Goal: Information Seeking & Learning: Learn about a topic

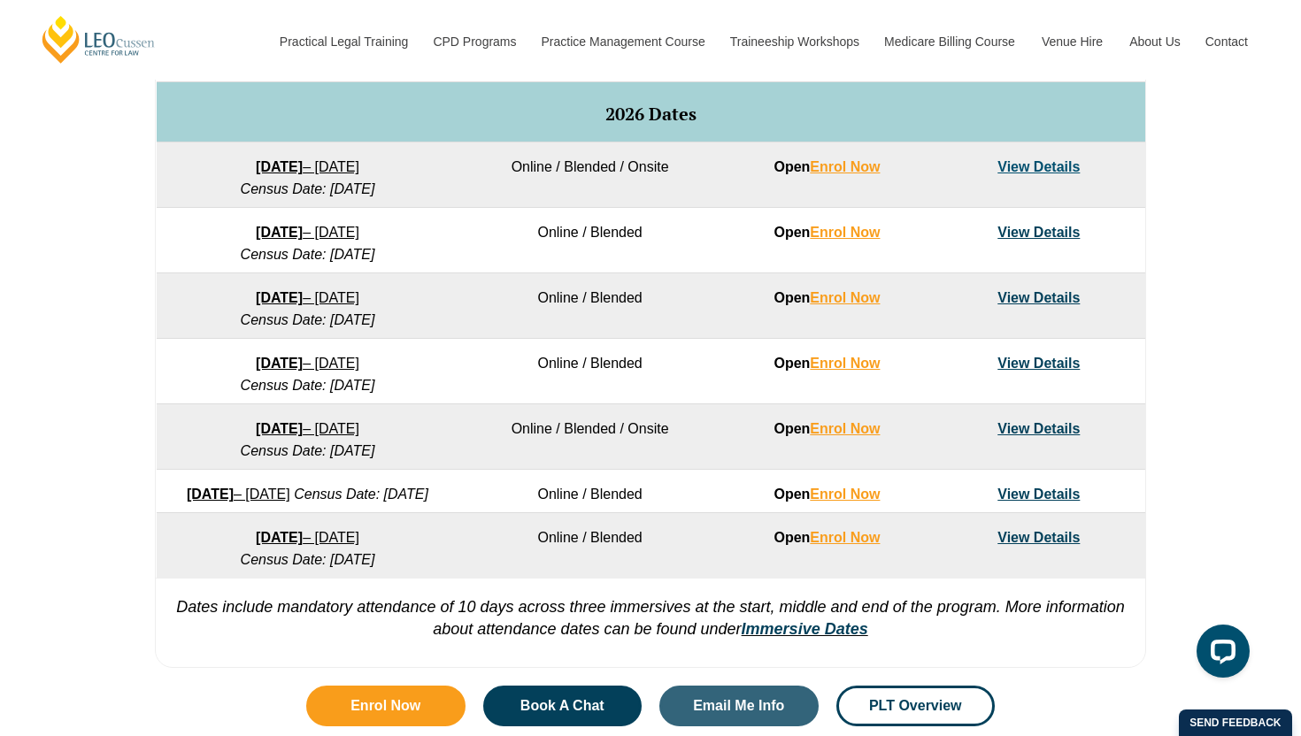
click at [1052, 435] on link "View Details" at bounding box center [1038, 428] width 82 height 15
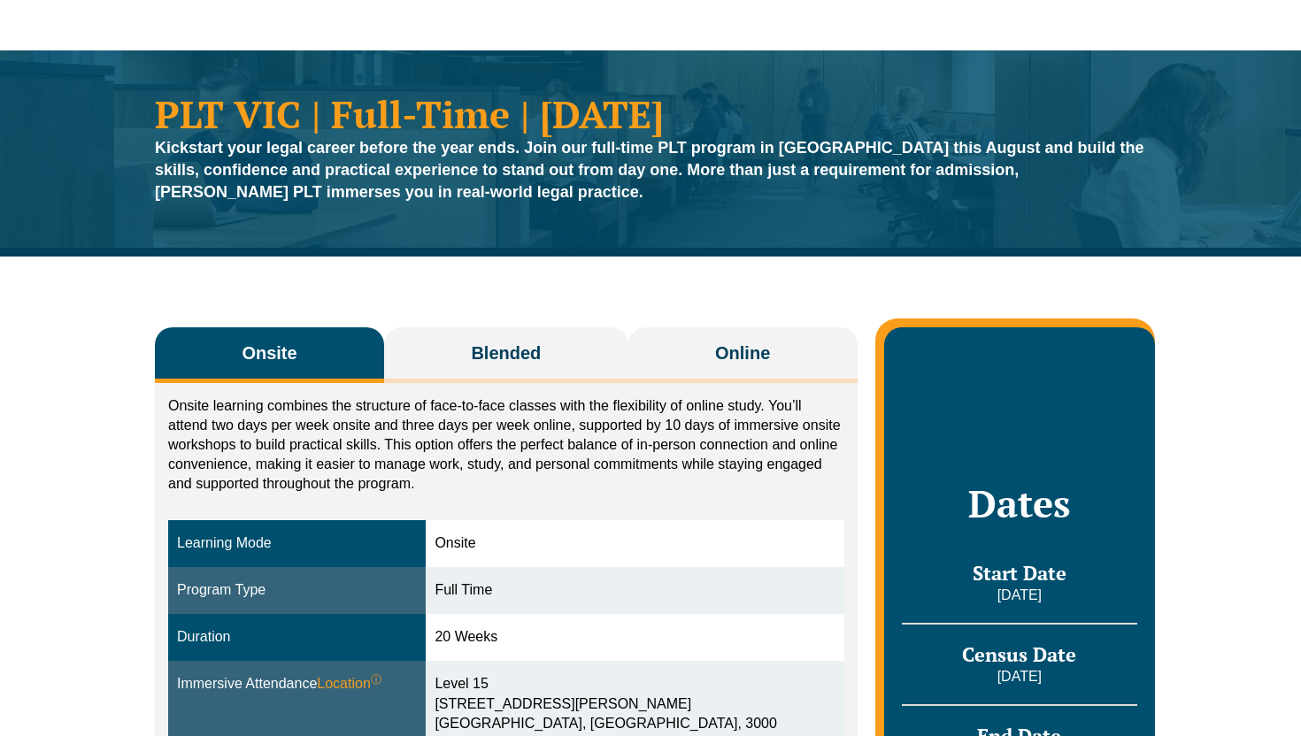
scroll to position [172, 0]
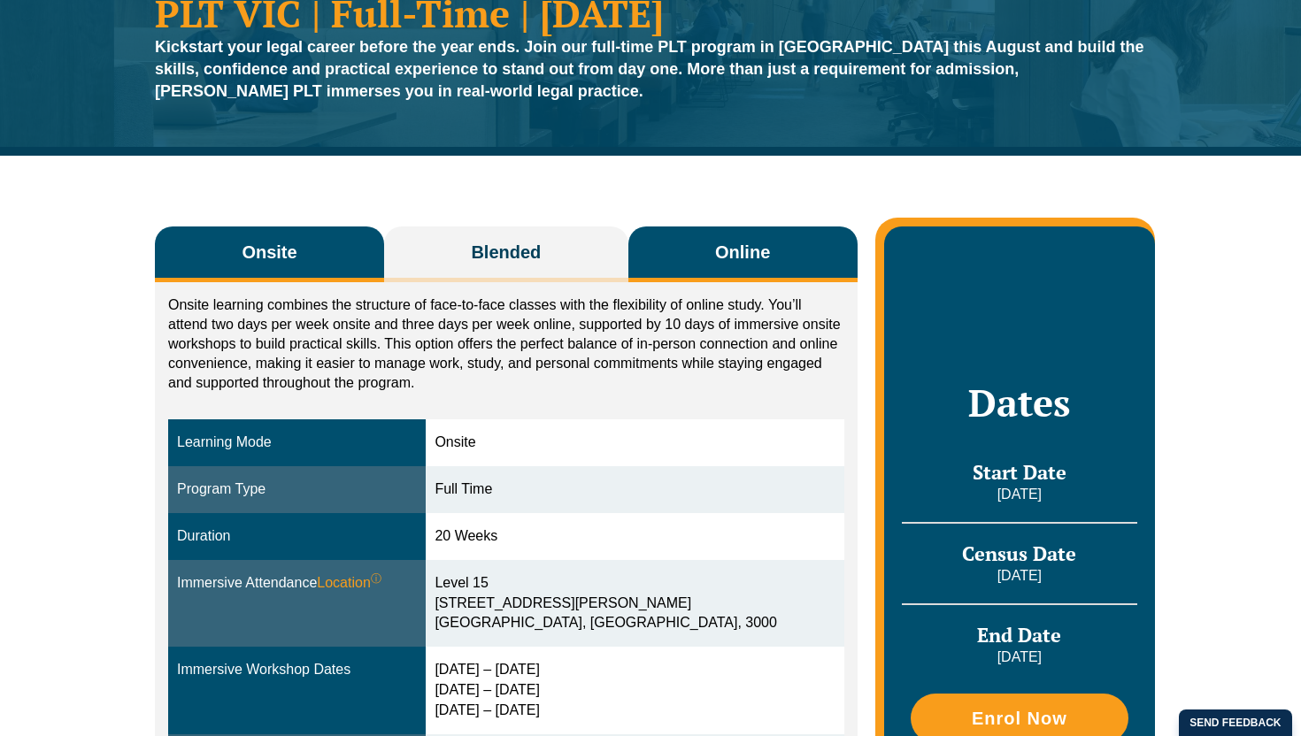
click at [780, 275] on button "Online" at bounding box center [742, 255] width 229 height 56
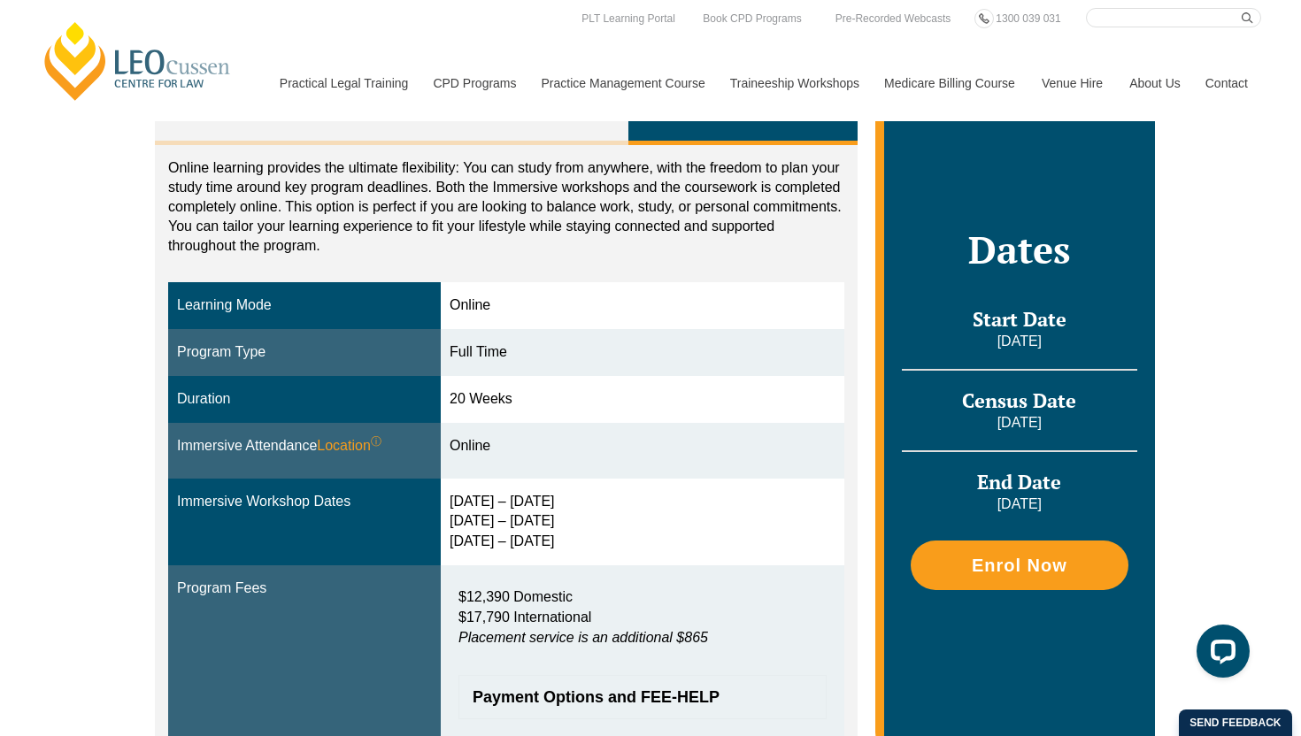
scroll to position [0, 0]
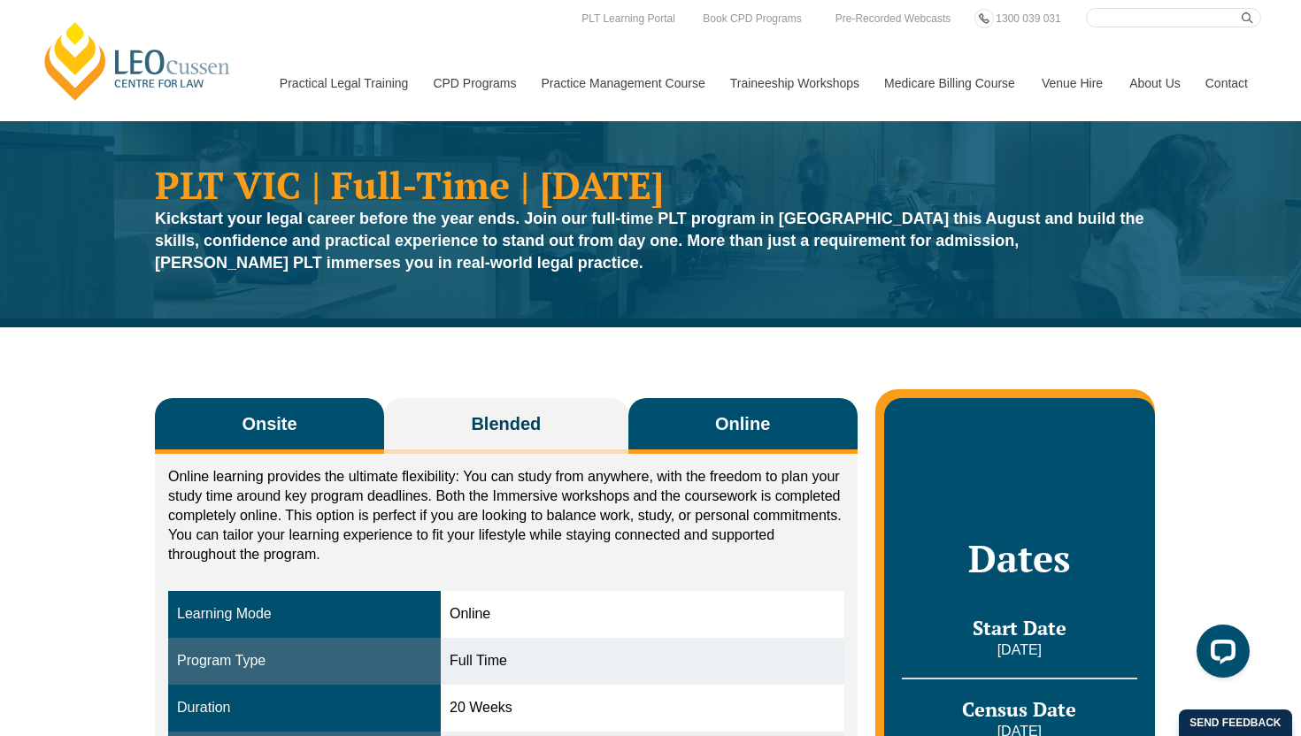
click at [303, 435] on button "Onsite" at bounding box center [269, 426] width 229 height 56
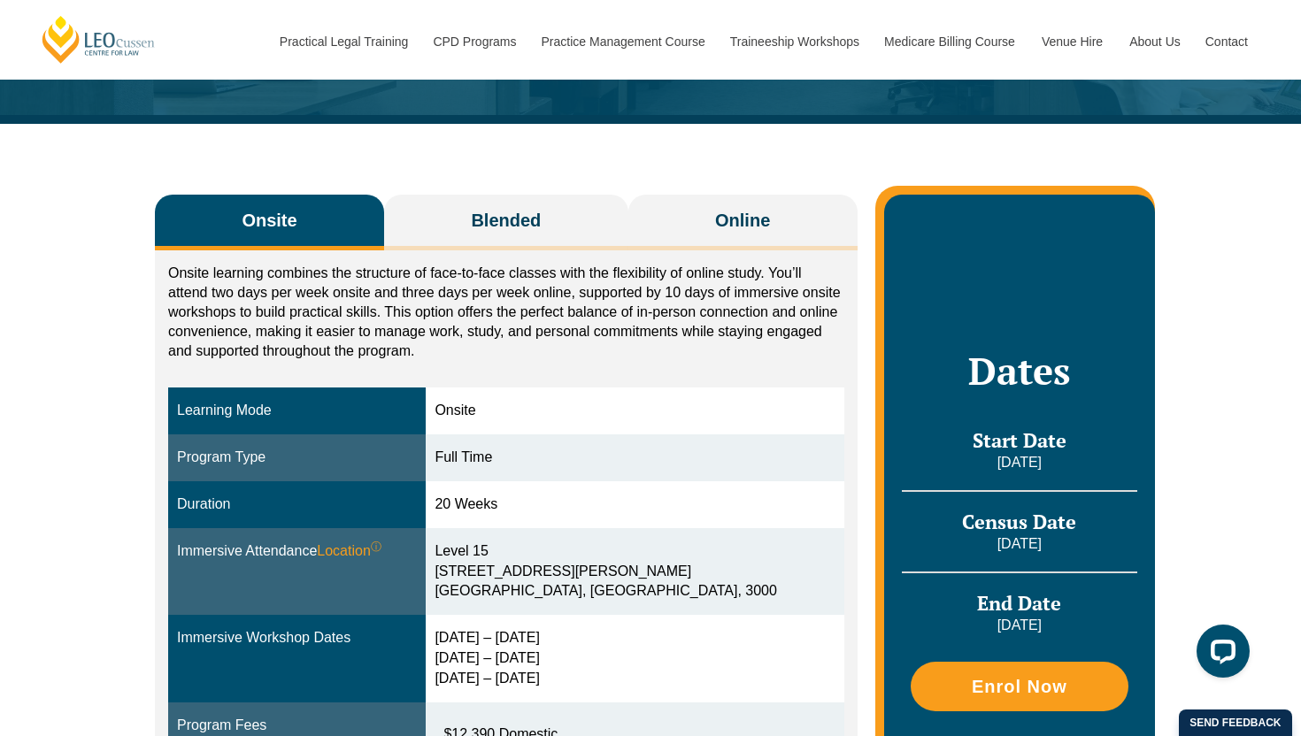
scroll to position [88, 0]
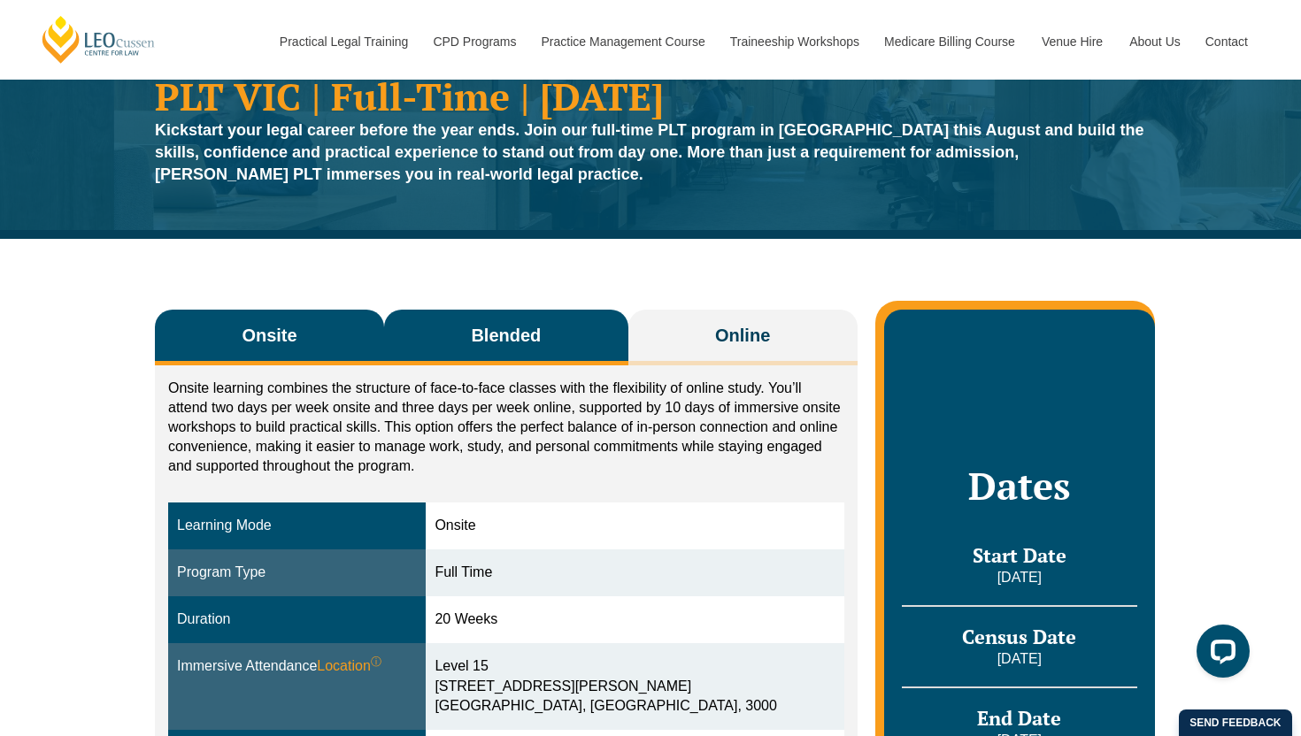
click at [534, 351] on button "Blended" at bounding box center [506, 338] width 244 height 56
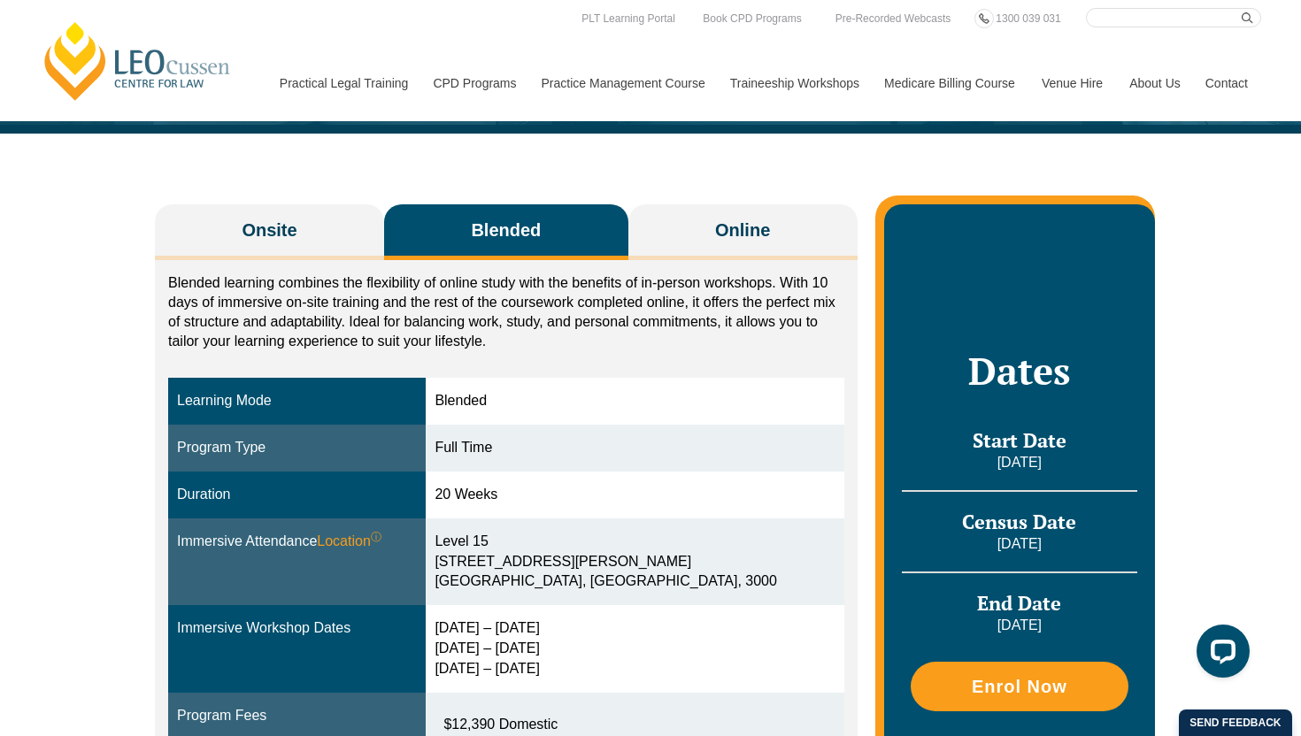
scroll to position [0, 0]
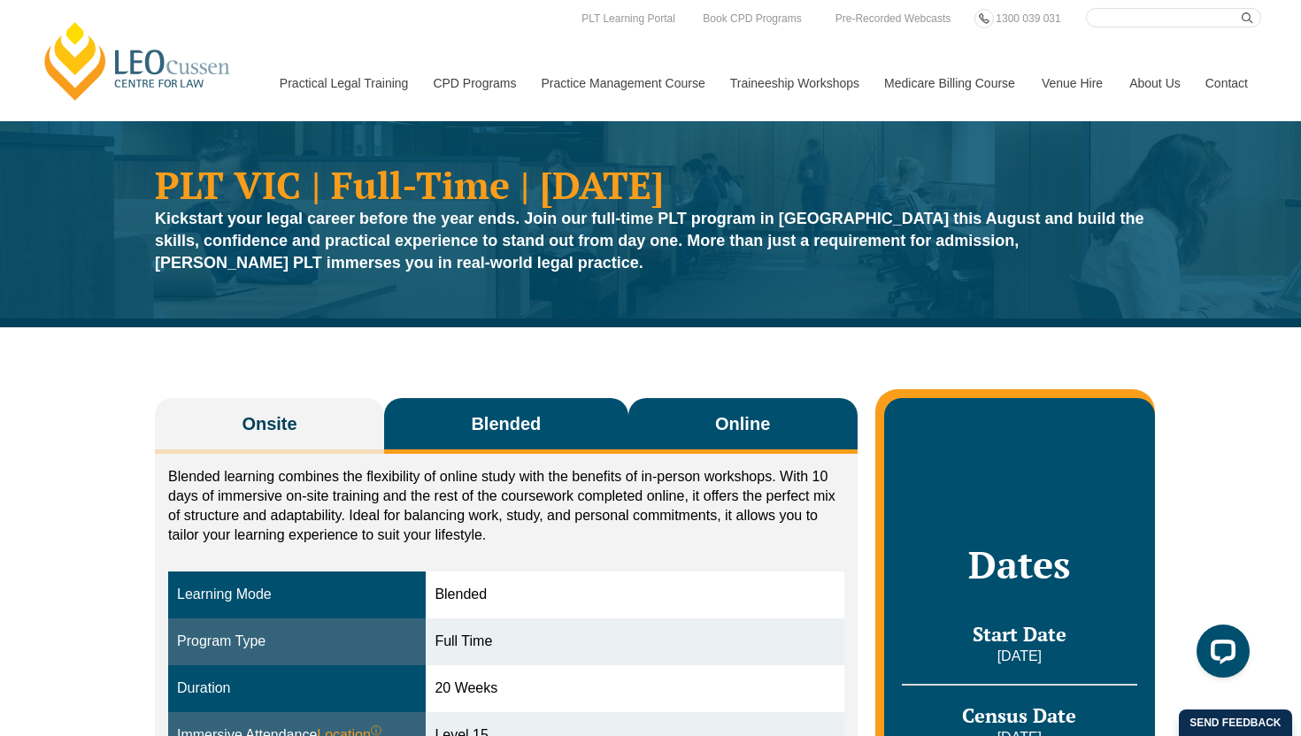
click at [734, 430] on span "Online" at bounding box center [742, 423] width 55 height 25
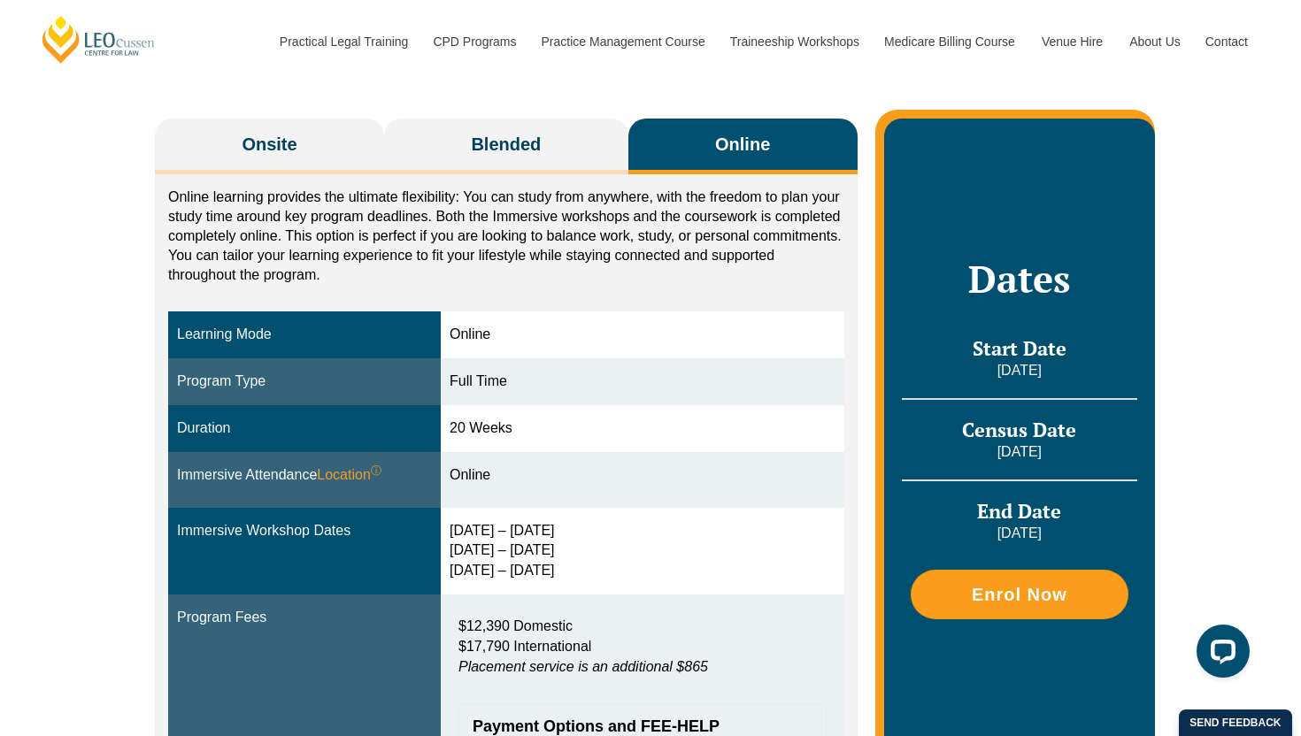
scroll to position [107, 0]
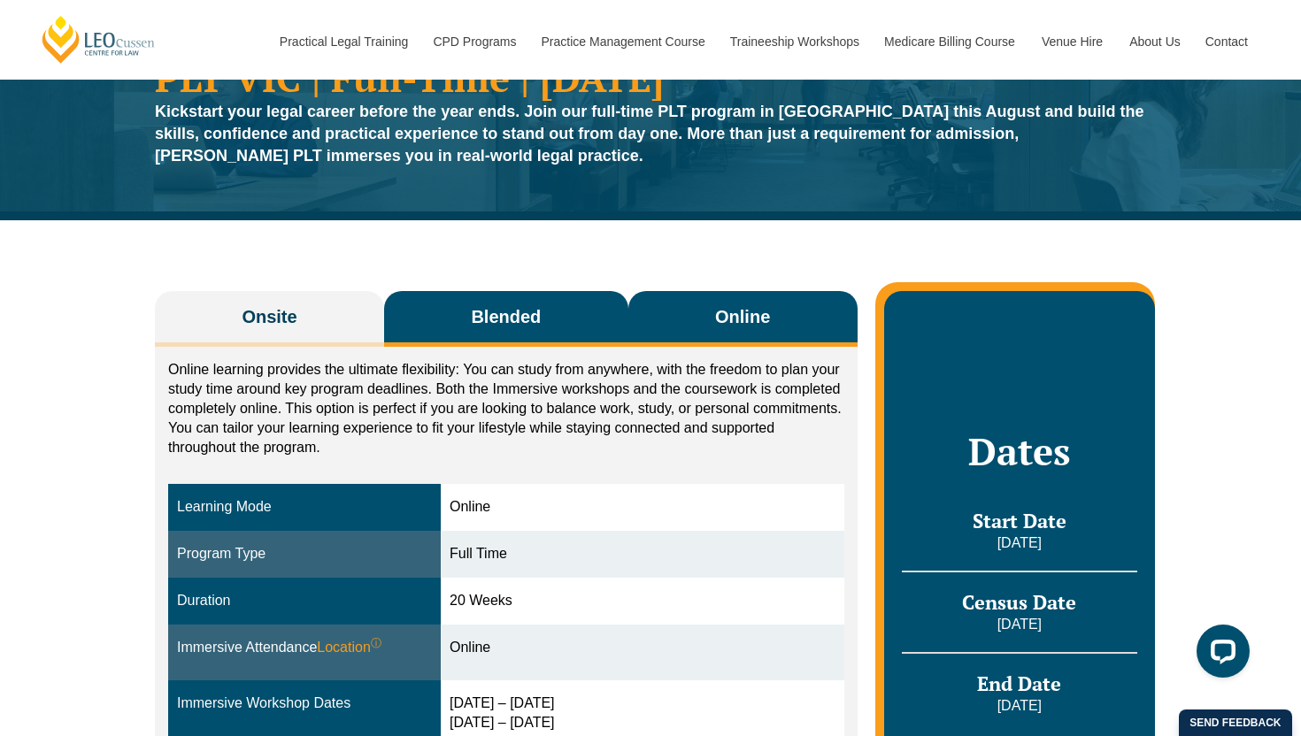
click at [580, 328] on button "Blended" at bounding box center [506, 319] width 244 height 56
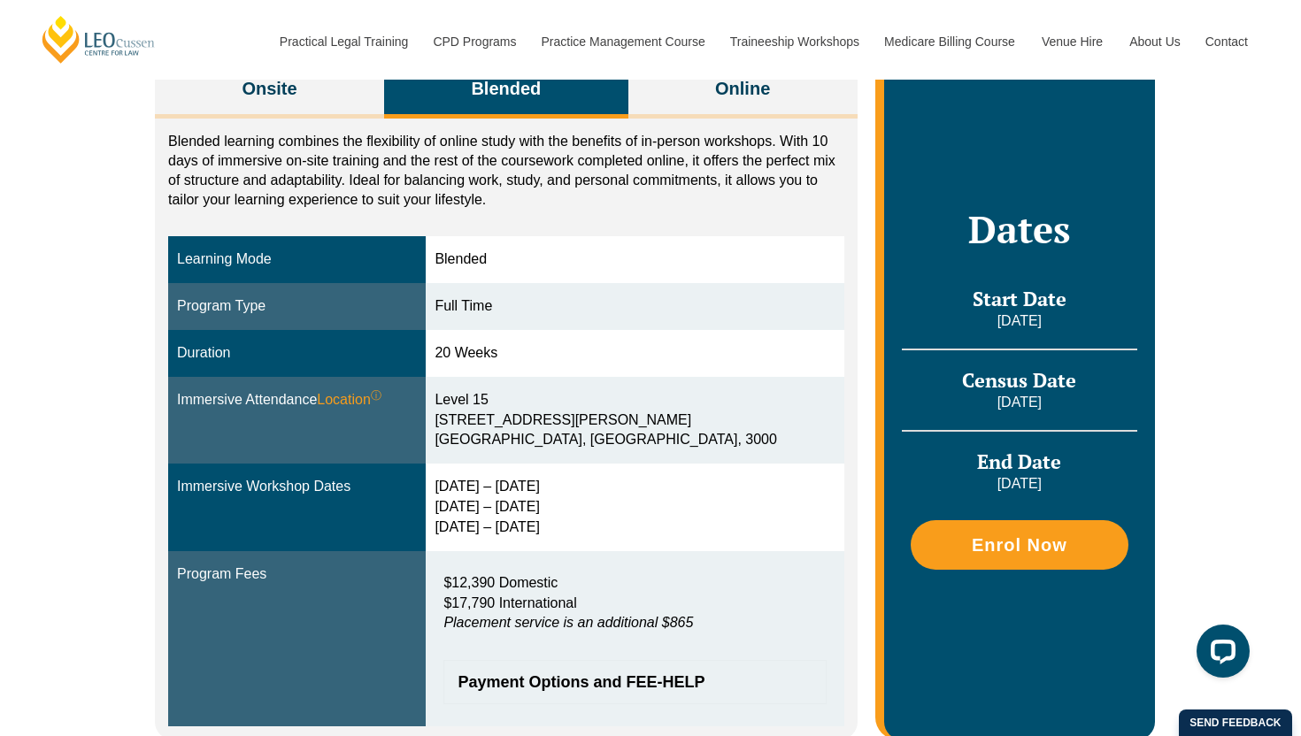
scroll to position [183, 0]
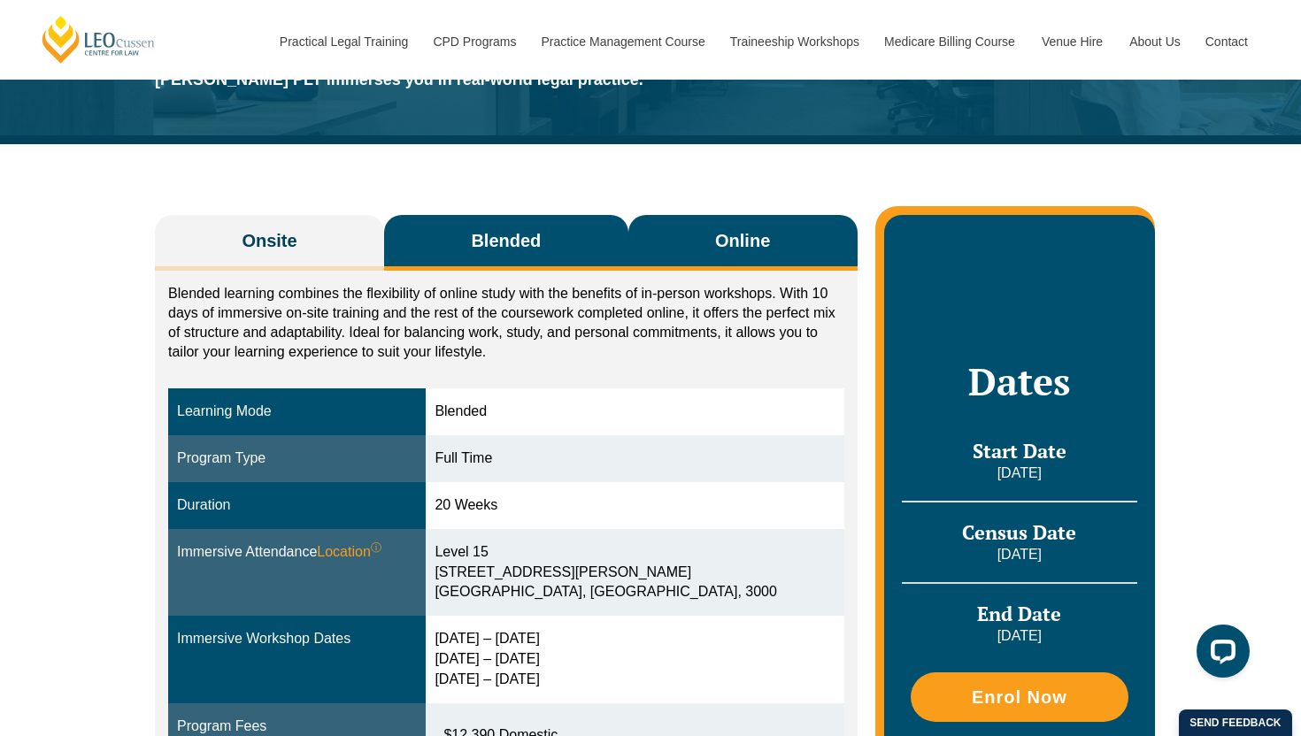
click at [671, 264] on button "Online" at bounding box center [742, 243] width 229 height 56
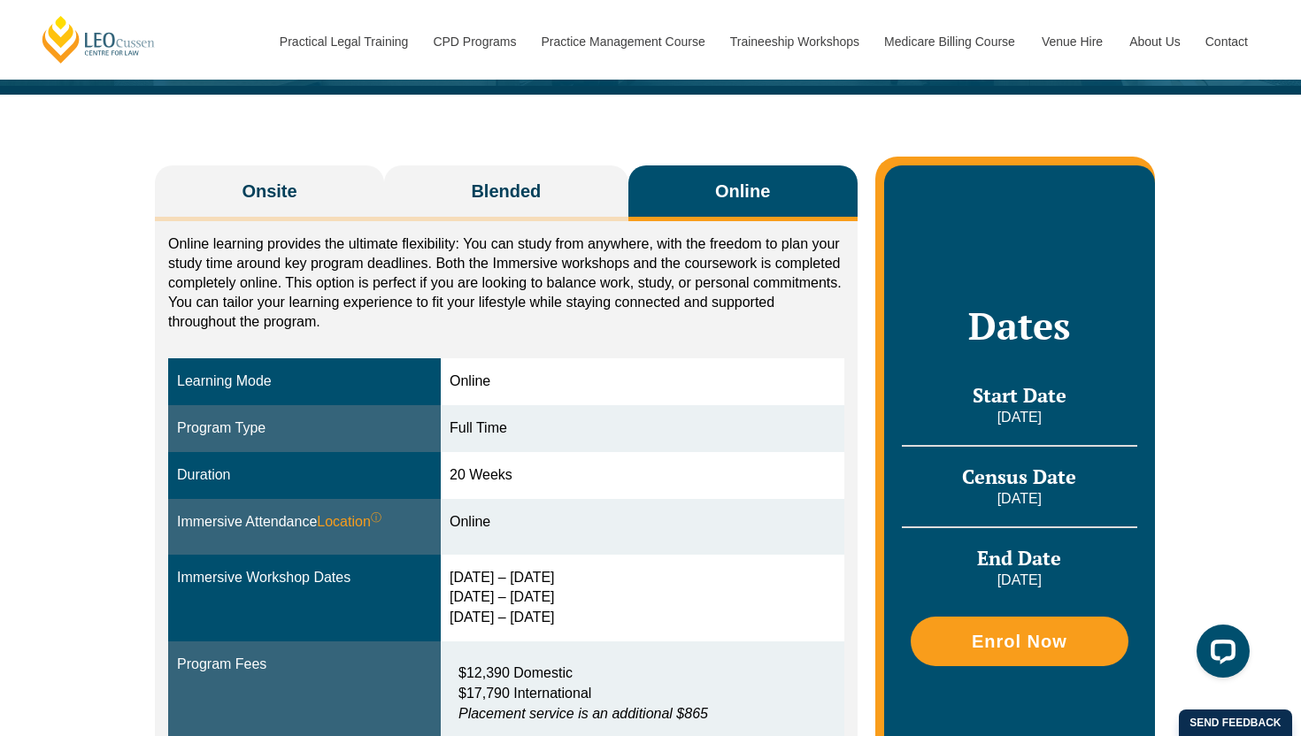
scroll to position [174, 0]
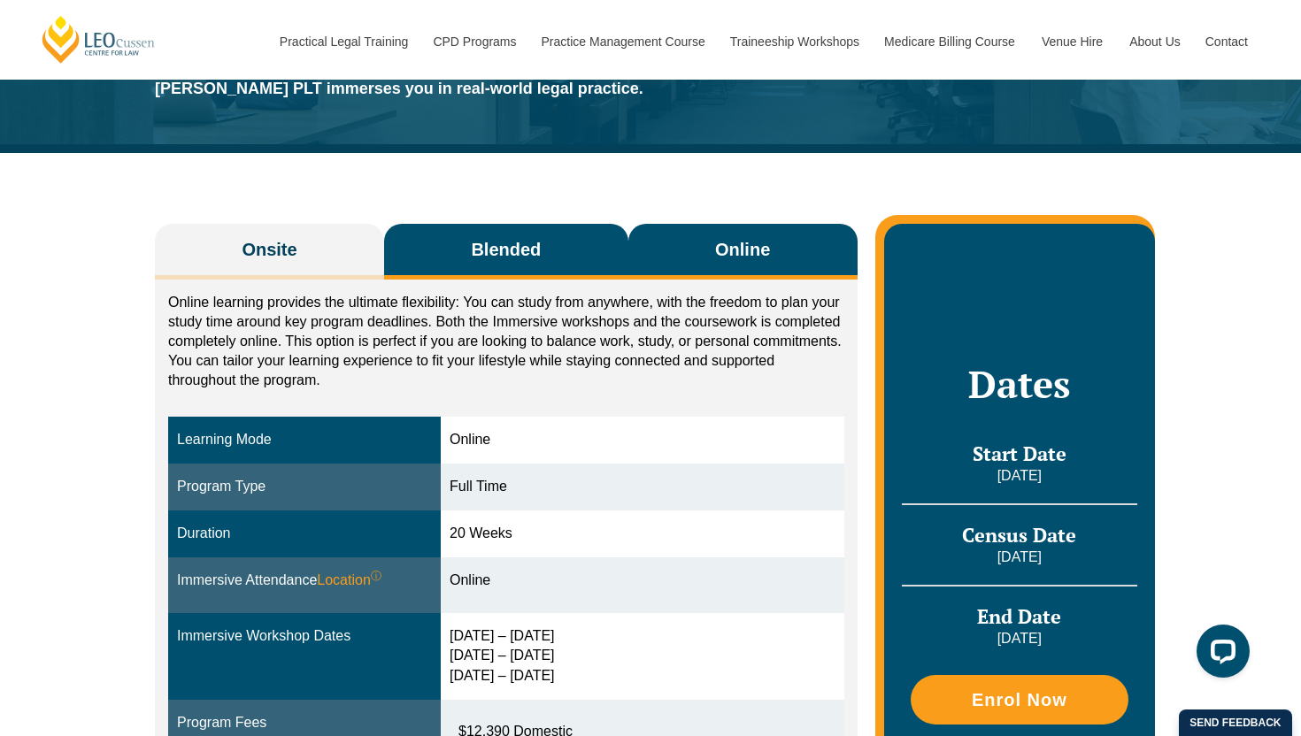
click at [527, 252] on span "Blended" at bounding box center [506, 249] width 70 height 25
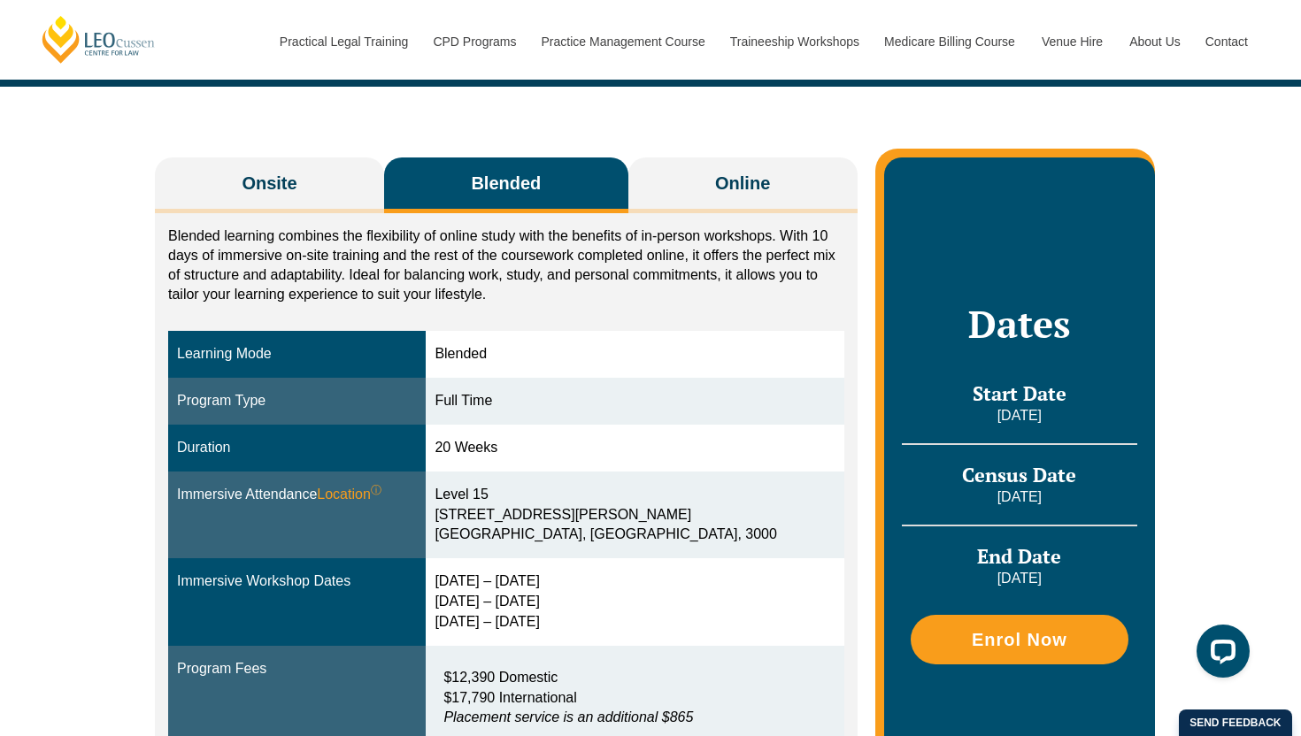
scroll to position [169, 0]
